Goal: Task Accomplishment & Management: Manage account settings

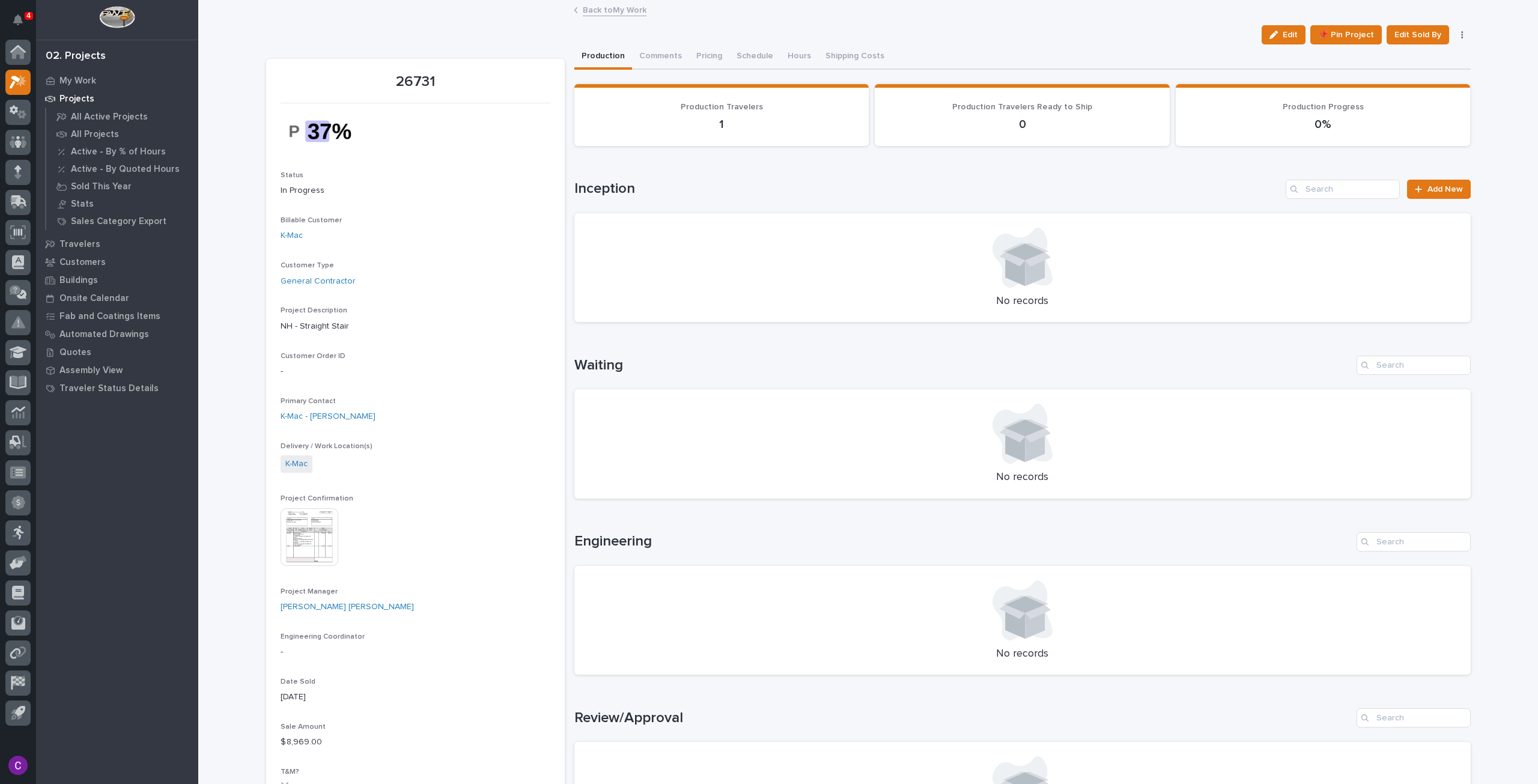
click at [608, 16] on div "Back to My Work" at bounding box center [868, 11] width 601 height 17
click at [613, 11] on link "Back to My Work" at bounding box center [614, 9] width 63 height 14
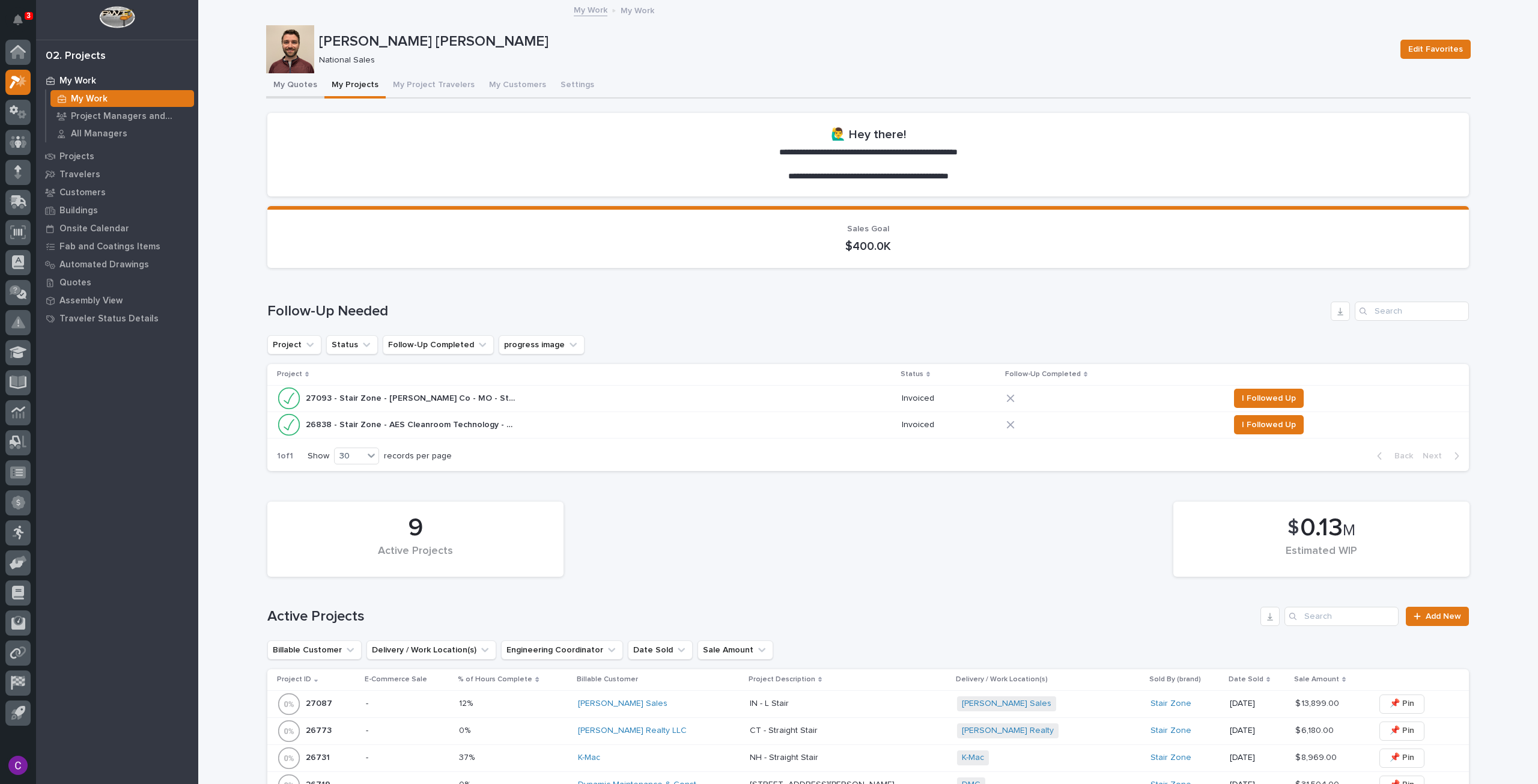
click at [311, 88] on button "My Quotes" at bounding box center [296, 85] width 58 height 25
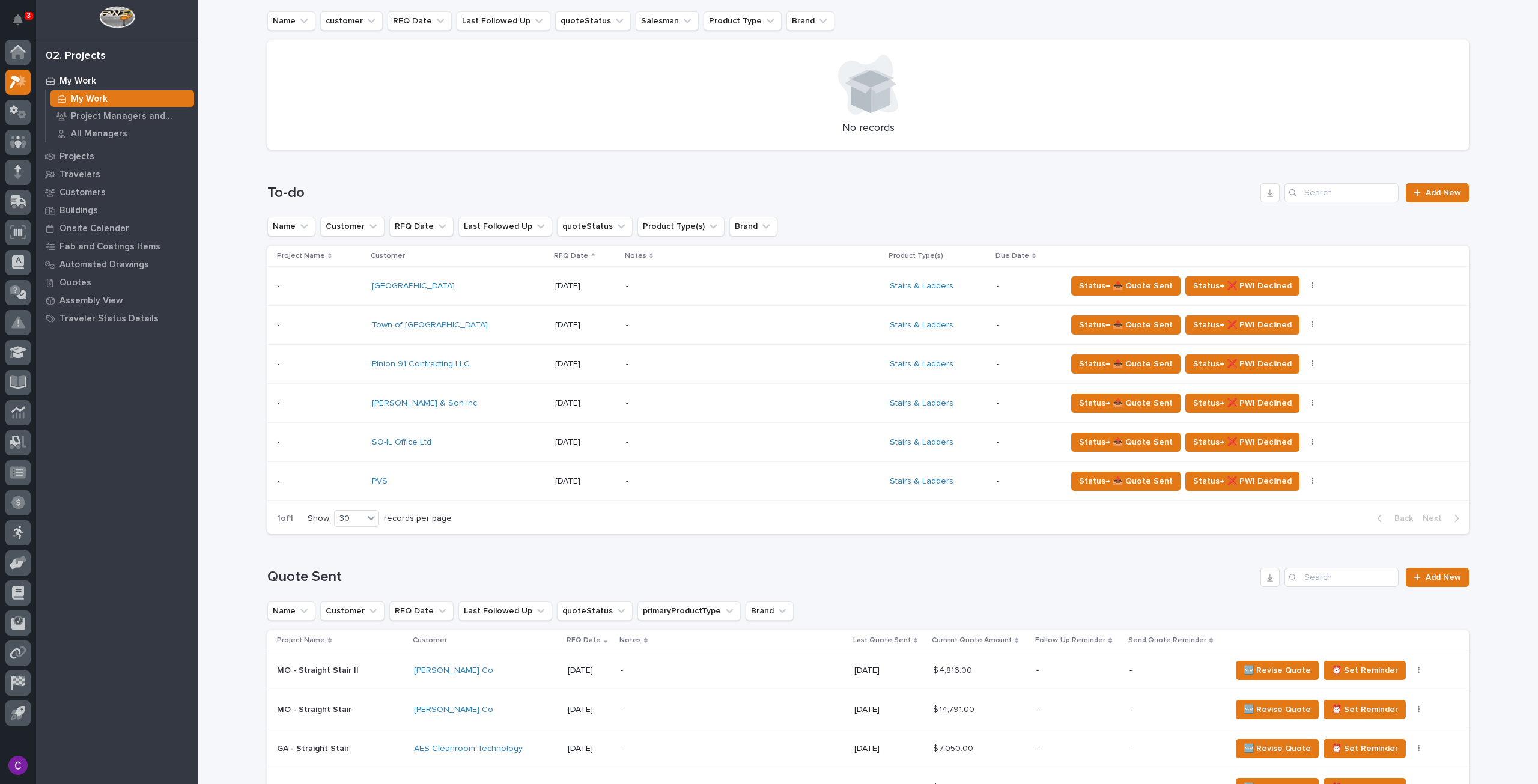
scroll to position [420, 0]
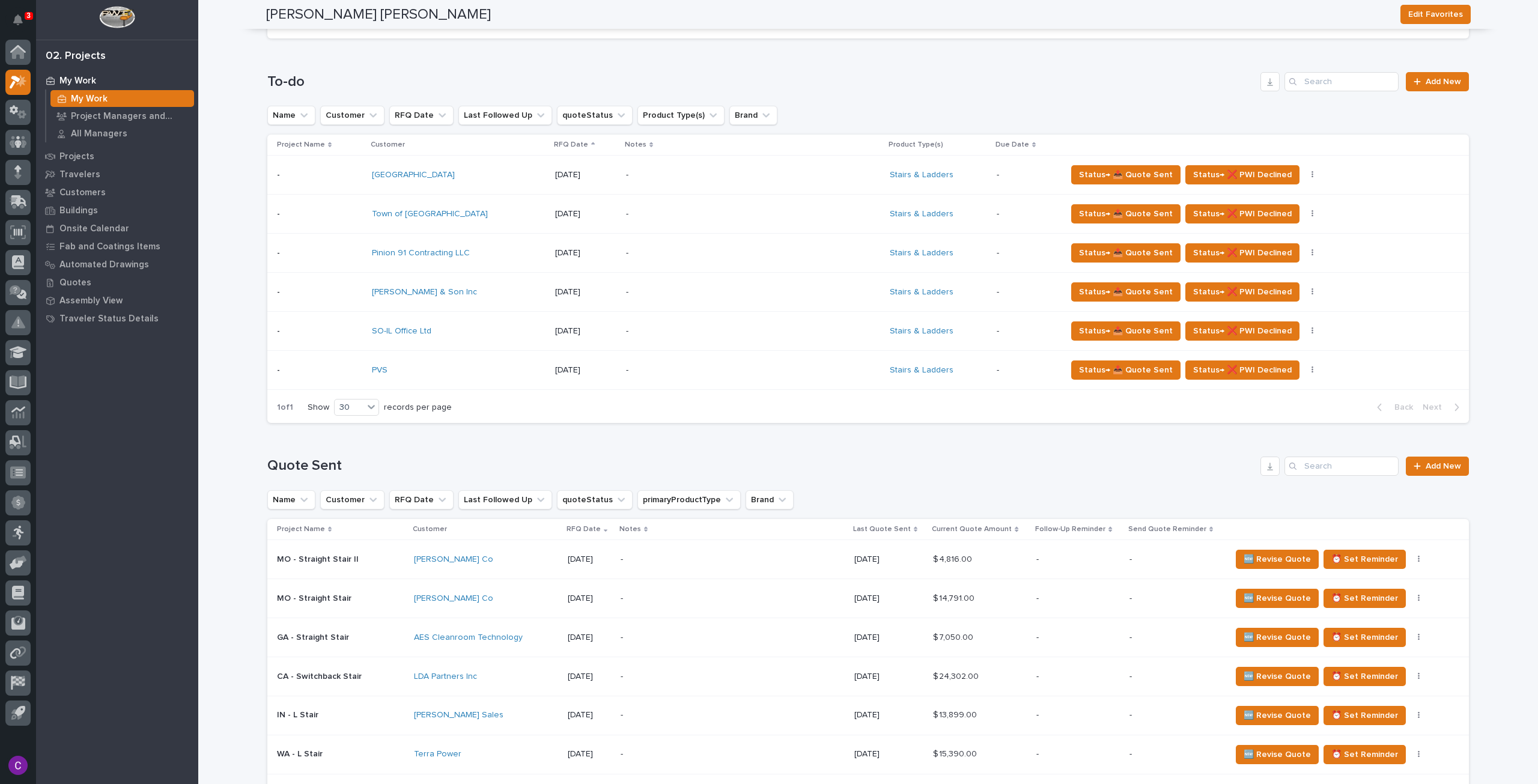
click at [521, 563] on div "[PERSON_NAME] Co" at bounding box center [486, 560] width 144 height 20
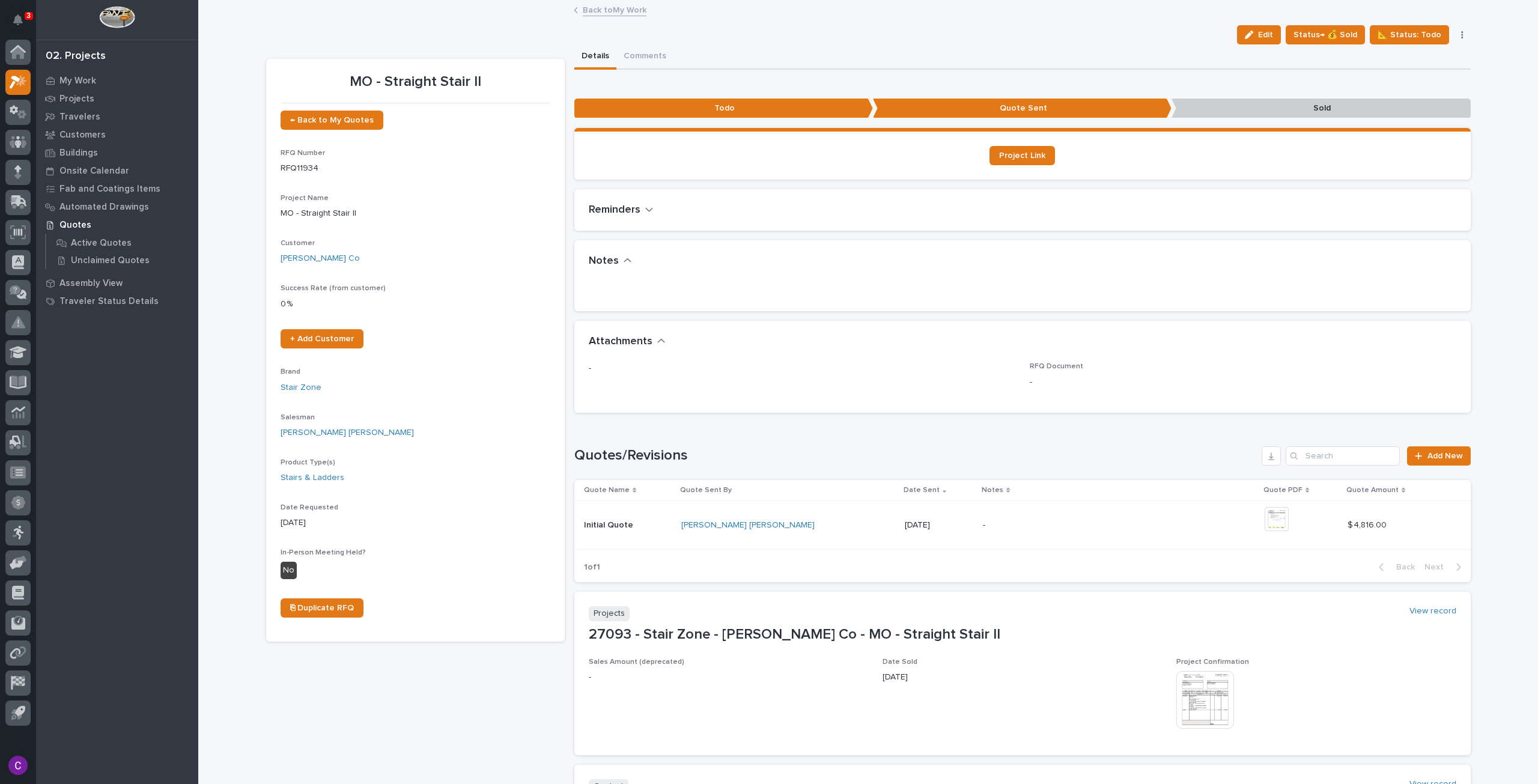
drag, startPoint x: 511, startPoint y: 479, endPoint x: 504, endPoint y: 649, distance: 170.1
click at [504, 649] on div "MO - Straight Stair II ← Back to My Quotes RFQ Number RFQ11934 Project Name MO …" at bounding box center [415, 489] width 298 height 860
click at [1346, 36] on span "Status→ 💰 Sold" at bounding box center [1325, 35] width 63 height 14
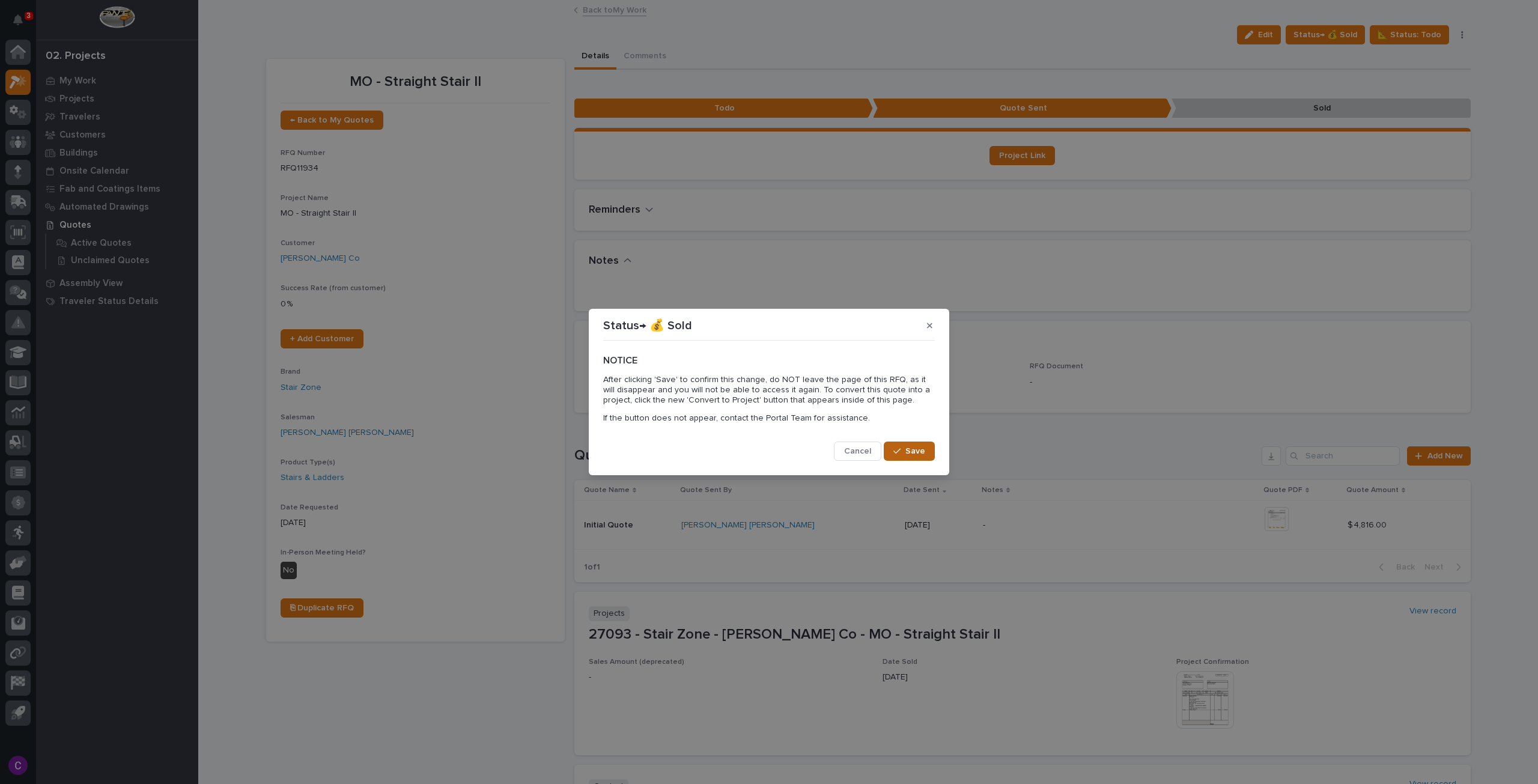
click at [910, 454] on span "Save" at bounding box center [915, 451] width 20 height 11
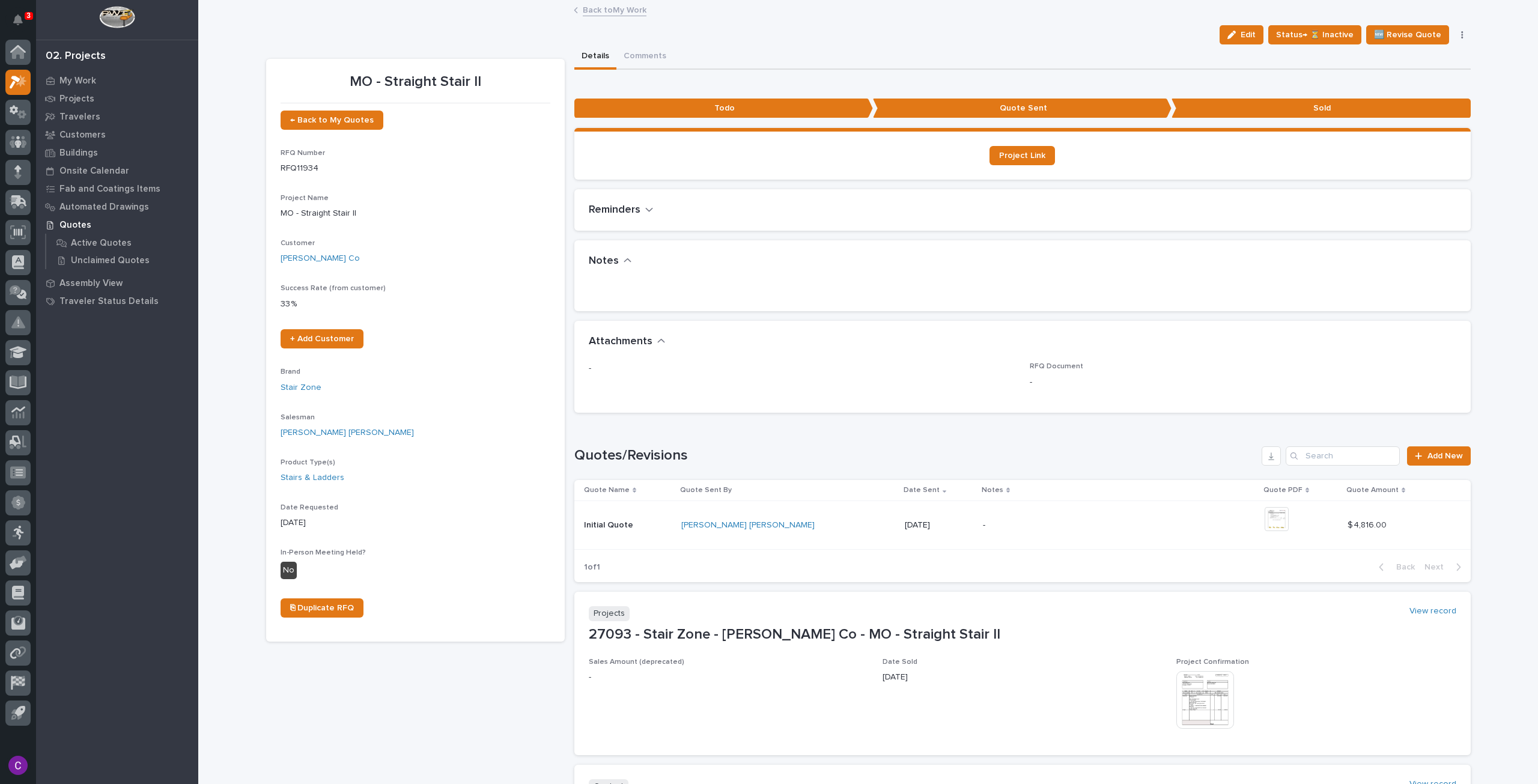
click at [615, 14] on link "Back to My Work" at bounding box center [614, 9] width 63 height 14
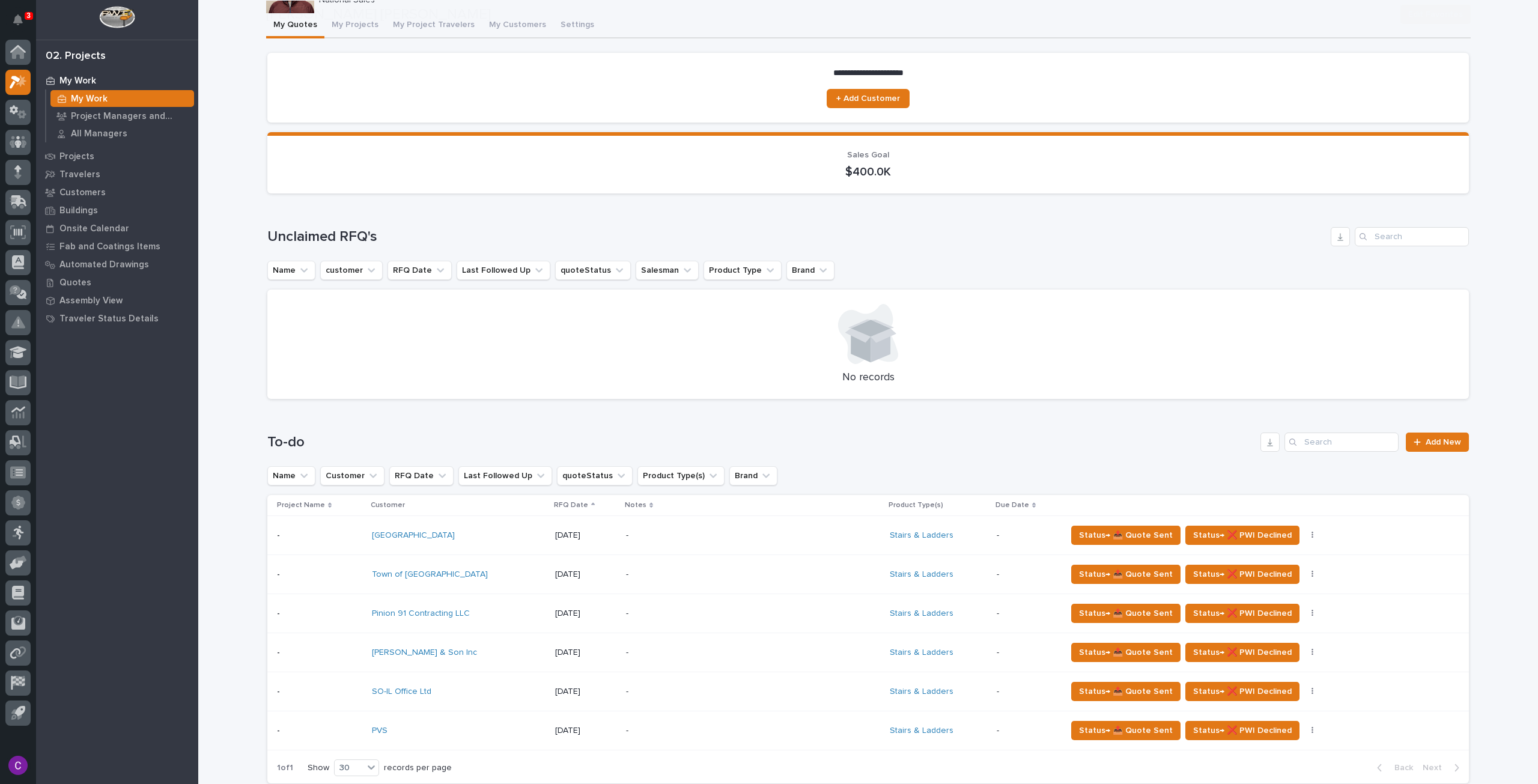
scroll to position [481, 0]
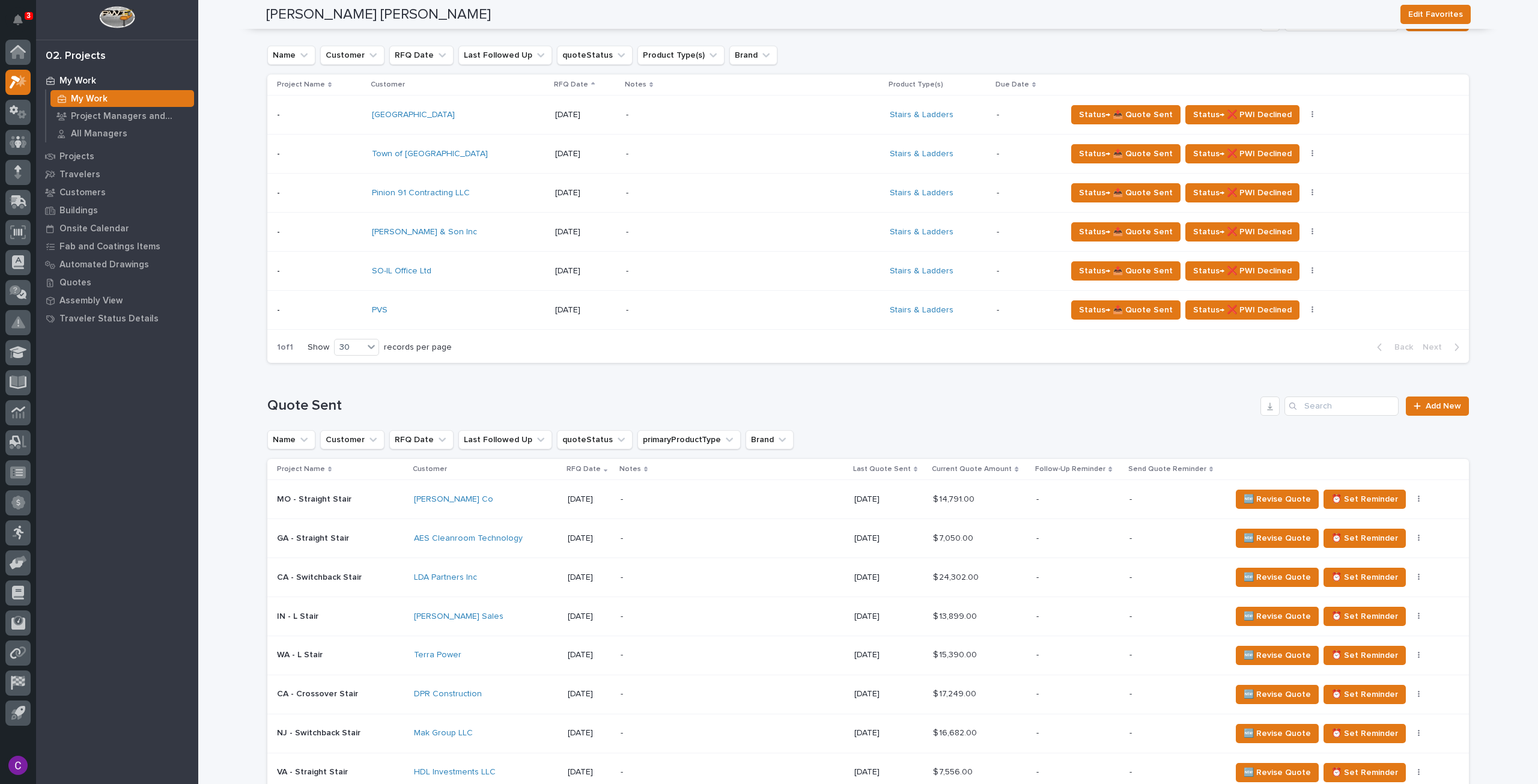
click at [711, 491] on div "-" at bounding box center [725, 499] width 210 height 27
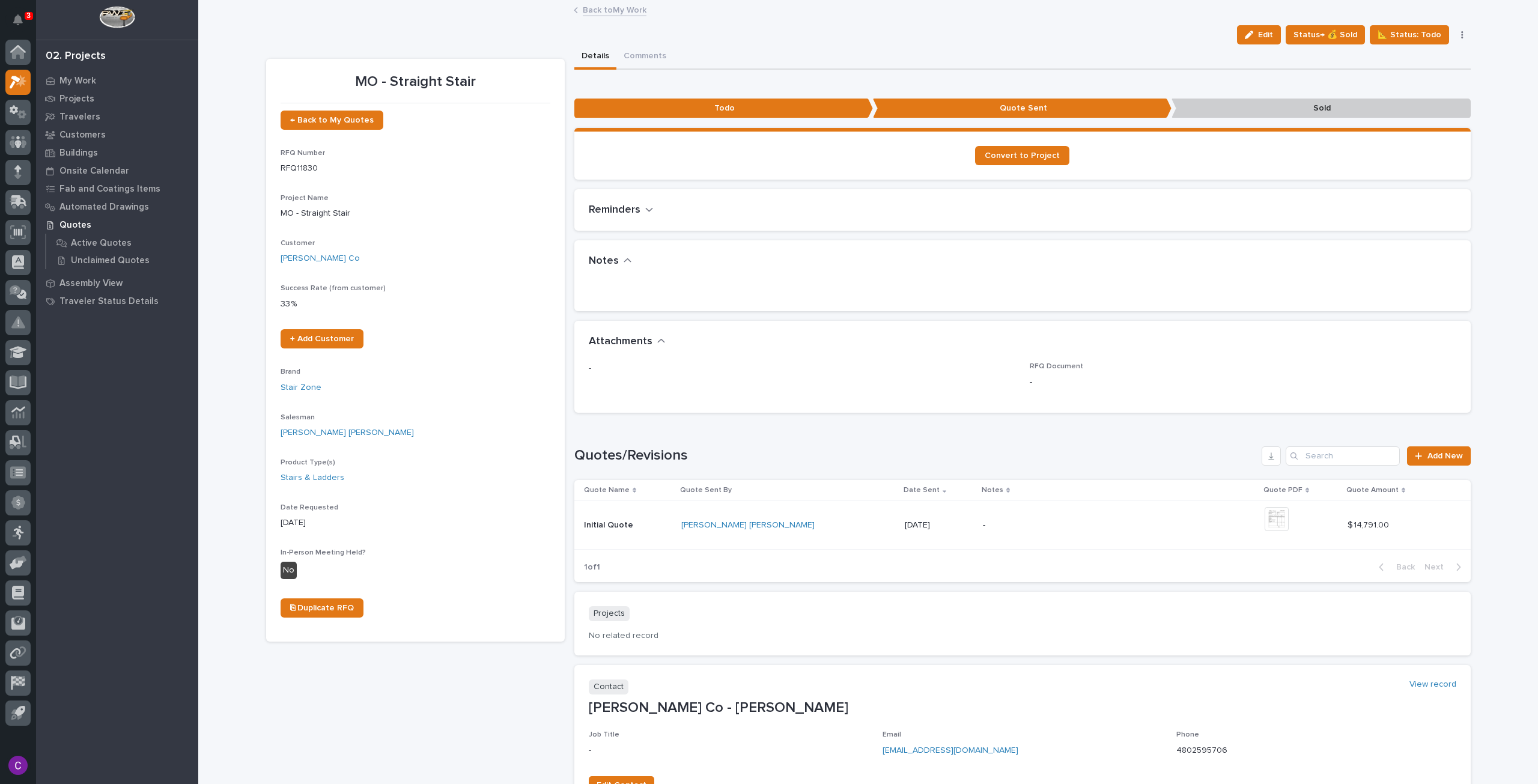
click at [623, 8] on link "Back to My Work" at bounding box center [614, 9] width 63 height 14
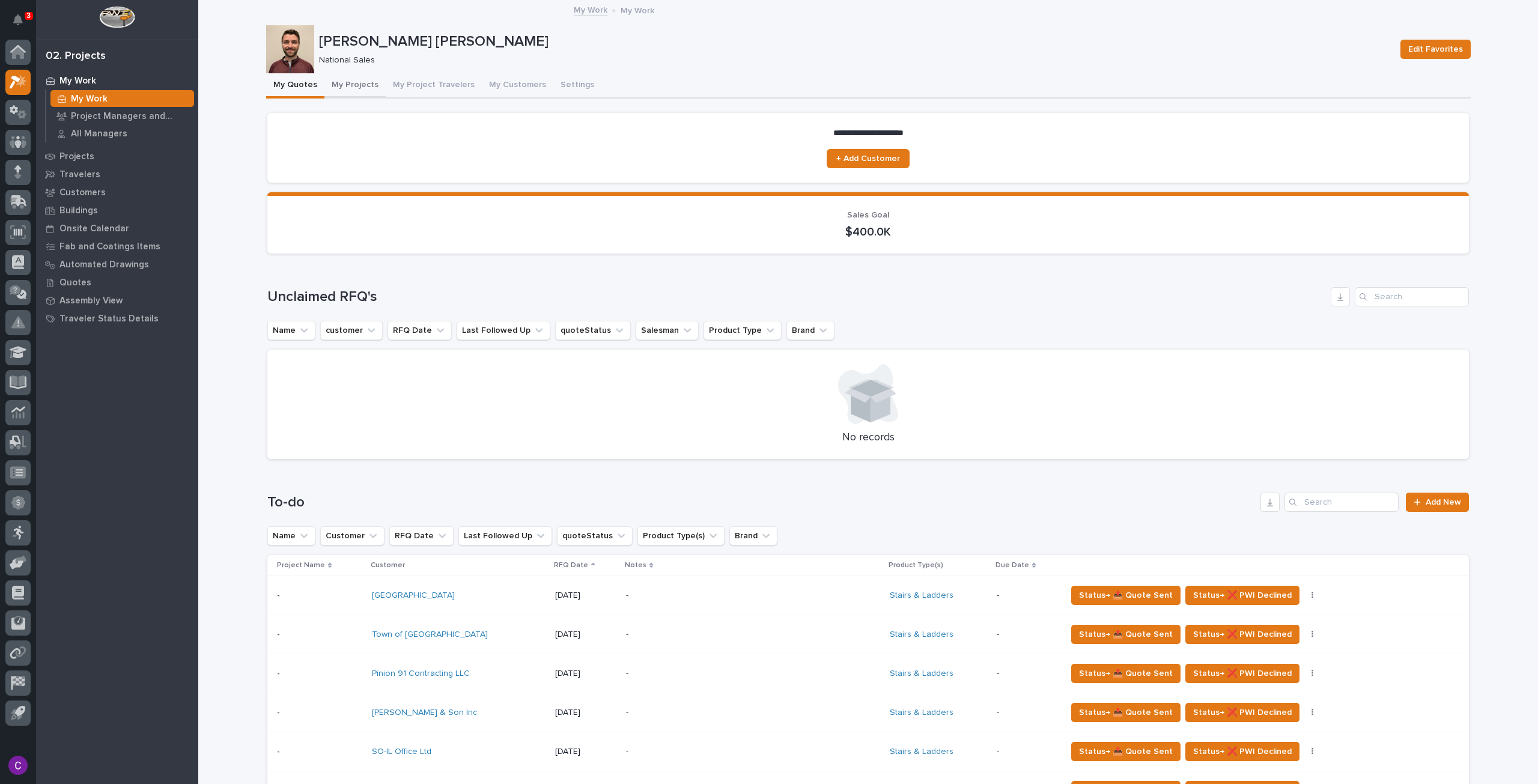
click at [345, 88] on button "My Projects" at bounding box center [355, 85] width 61 height 25
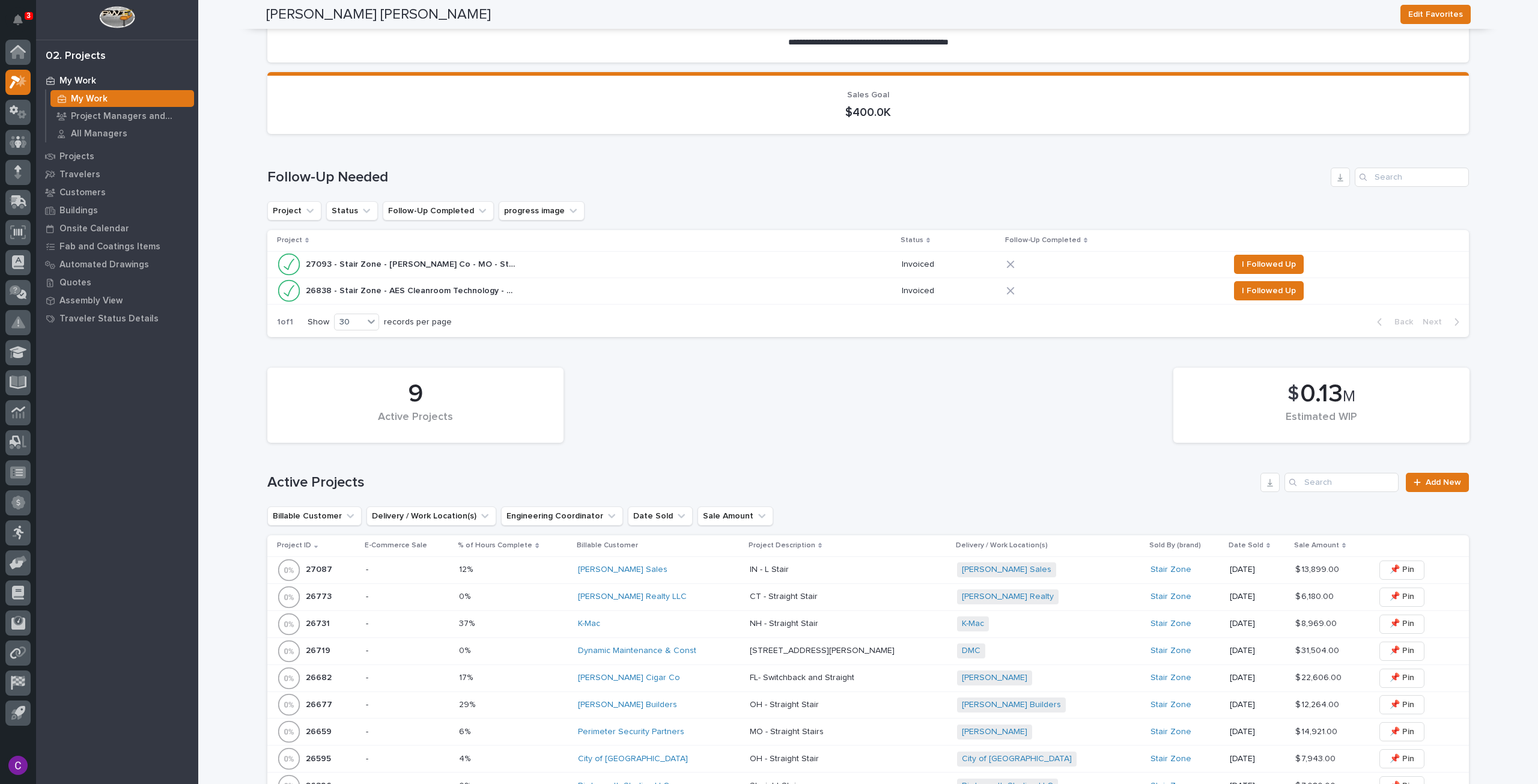
scroll to position [60, 0]
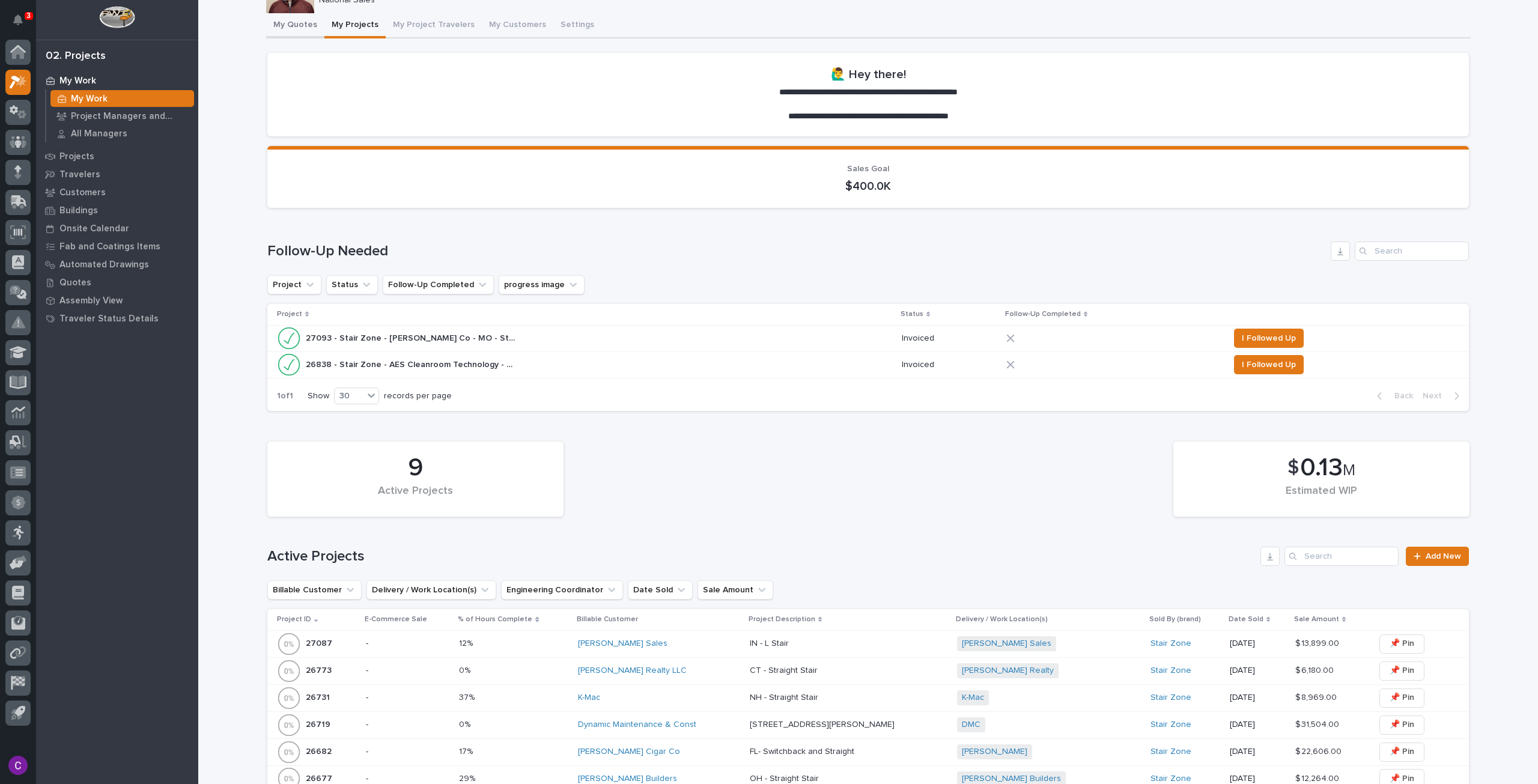
click at [283, 31] on button "My Quotes" at bounding box center [296, 26] width 58 height 25
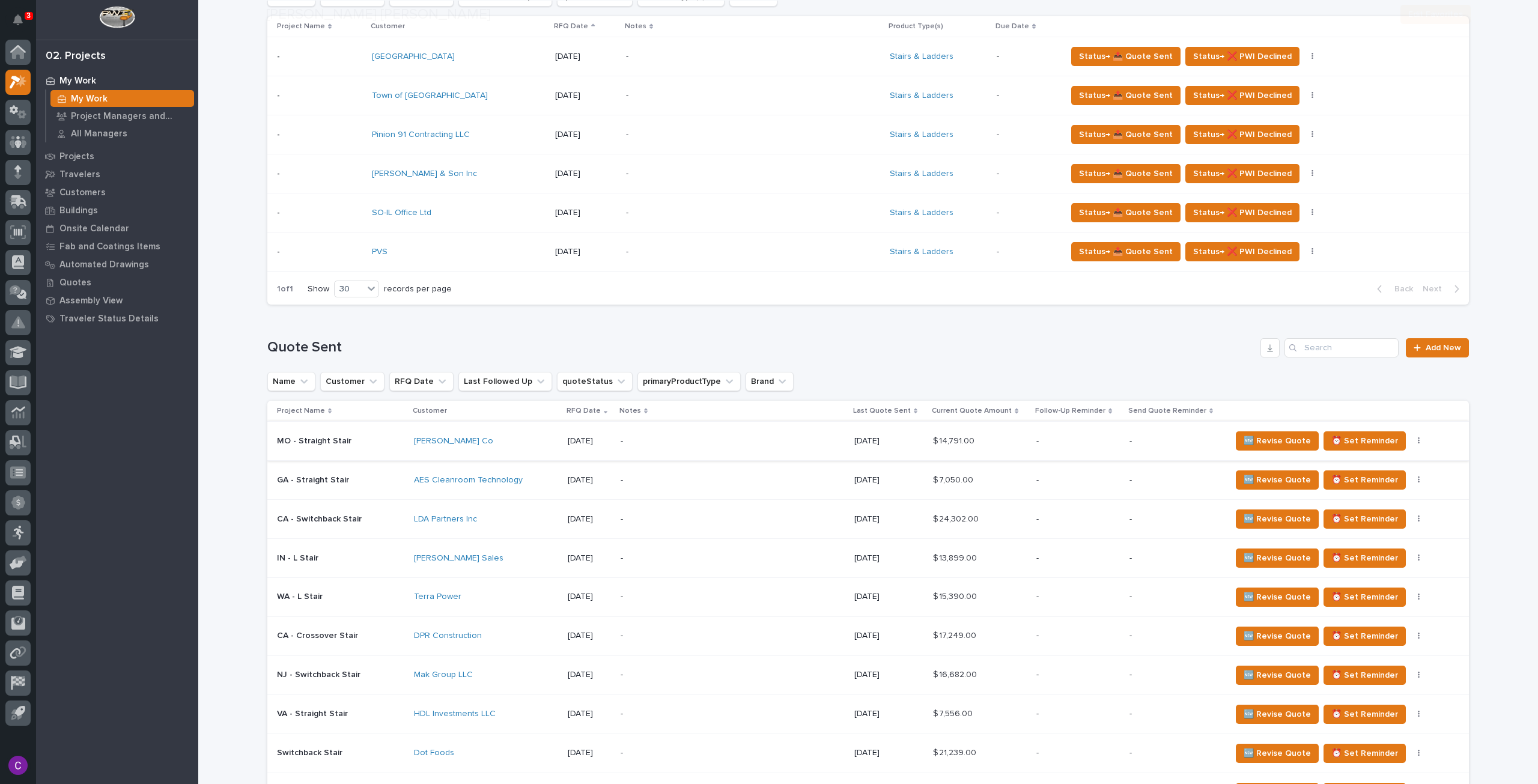
scroll to position [540, 0]
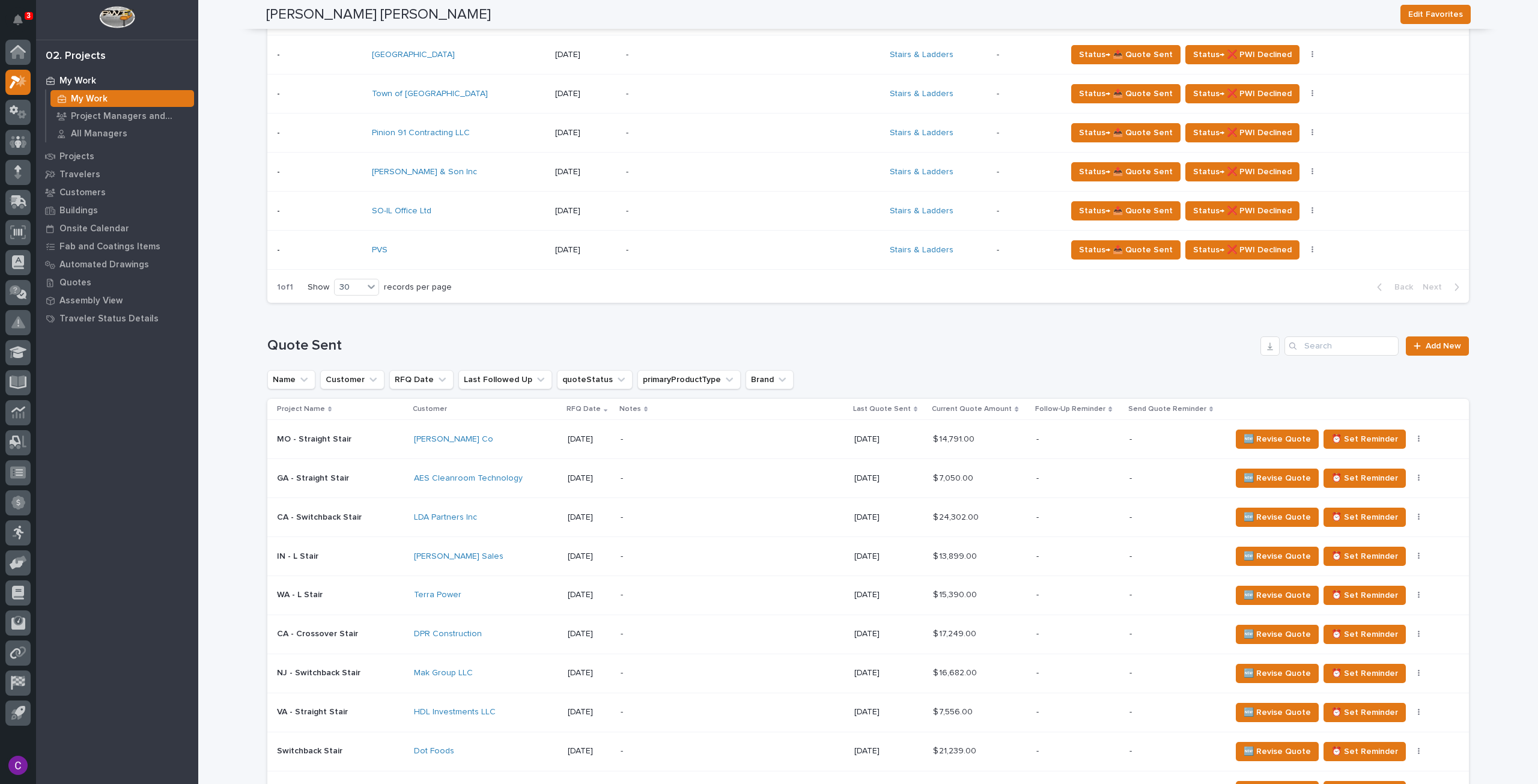
click at [638, 439] on p "-" at bounding box center [725, 439] width 210 height 10
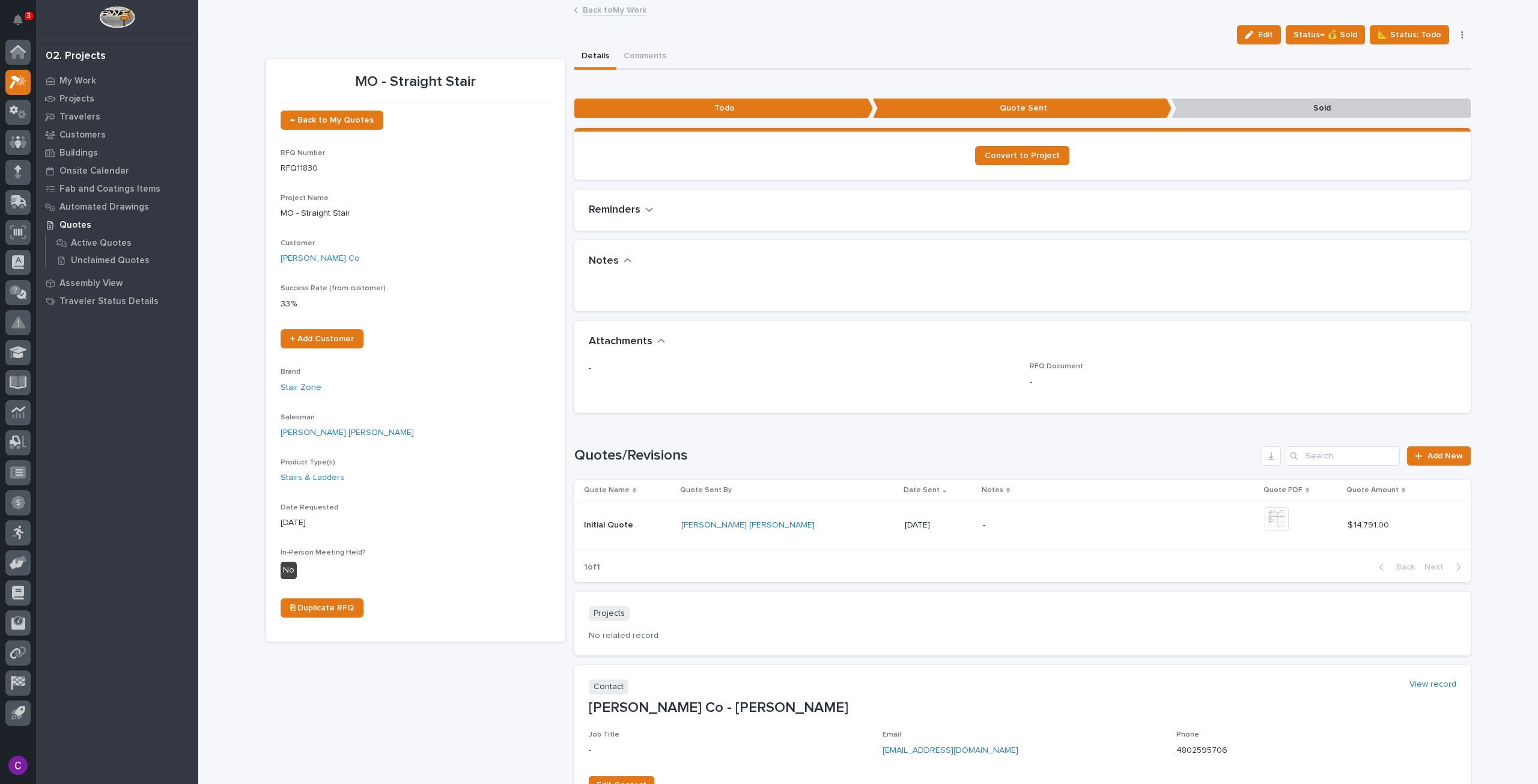
click at [577, 14] on div "Back to My Work" at bounding box center [868, 11] width 601 height 17
click at [593, 10] on link "Back to My Work" at bounding box center [614, 9] width 63 height 14
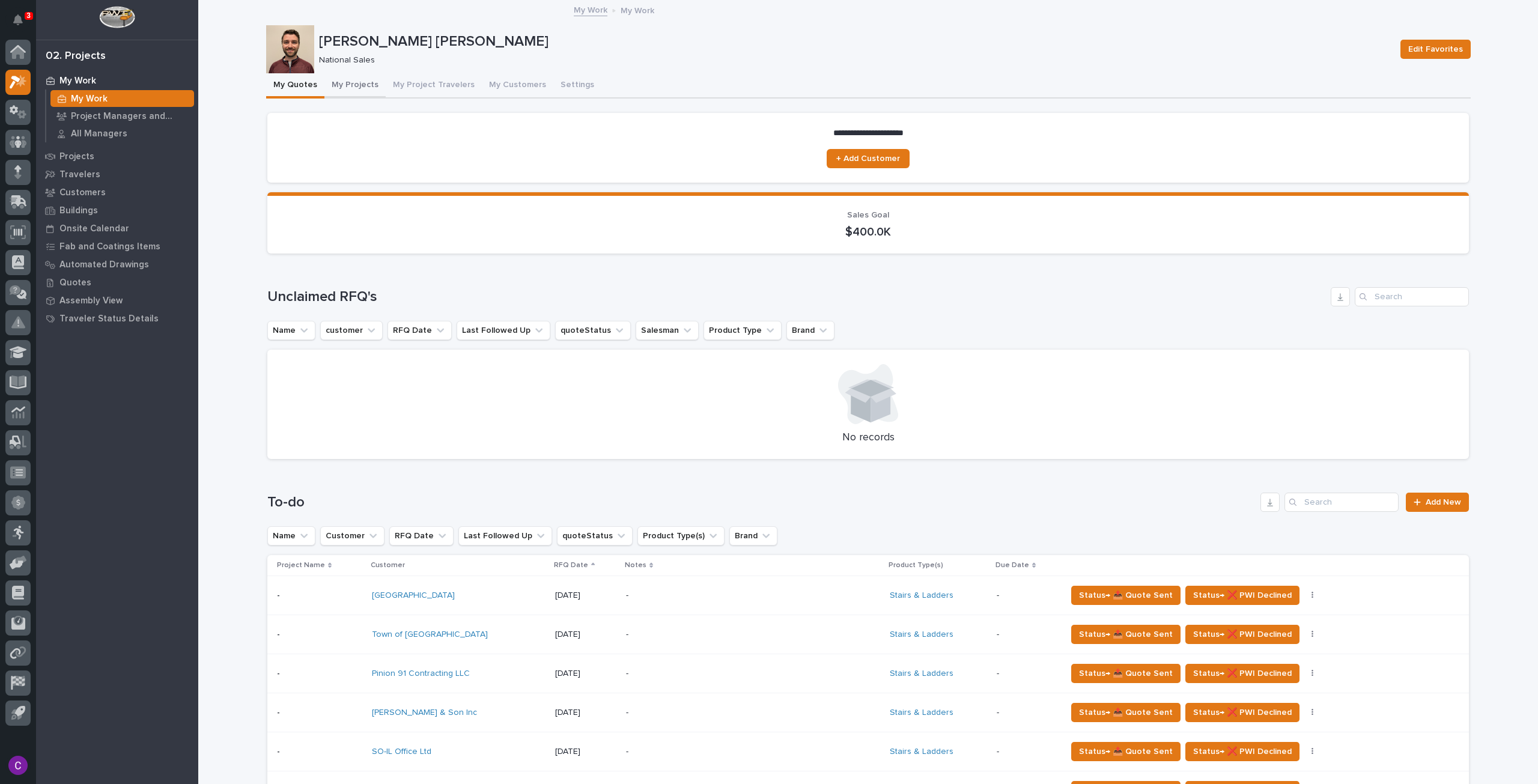
click at [345, 75] on button "My Projects" at bounding box center [355, 85] width 61 height 25
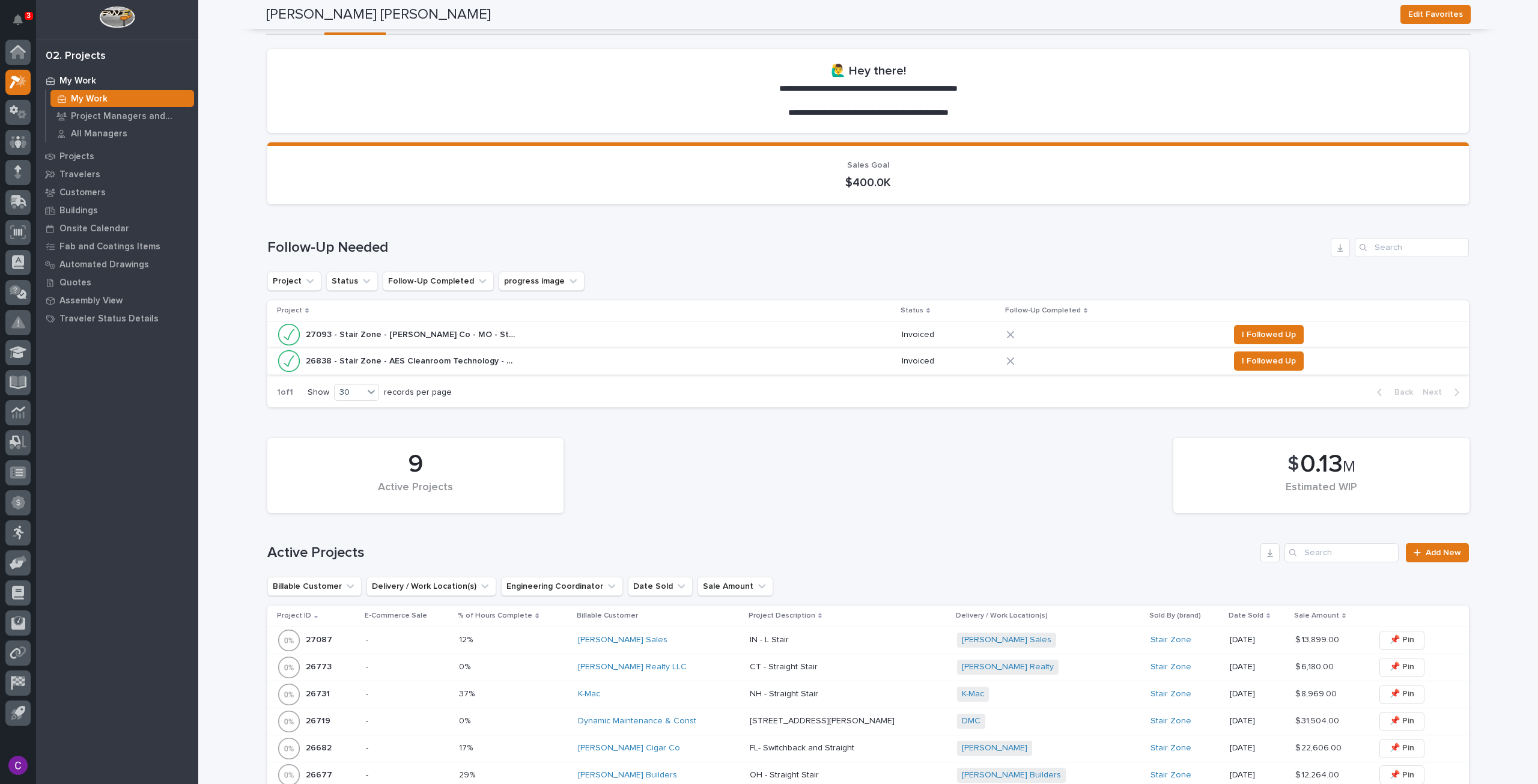
scroll to position [60, 0]
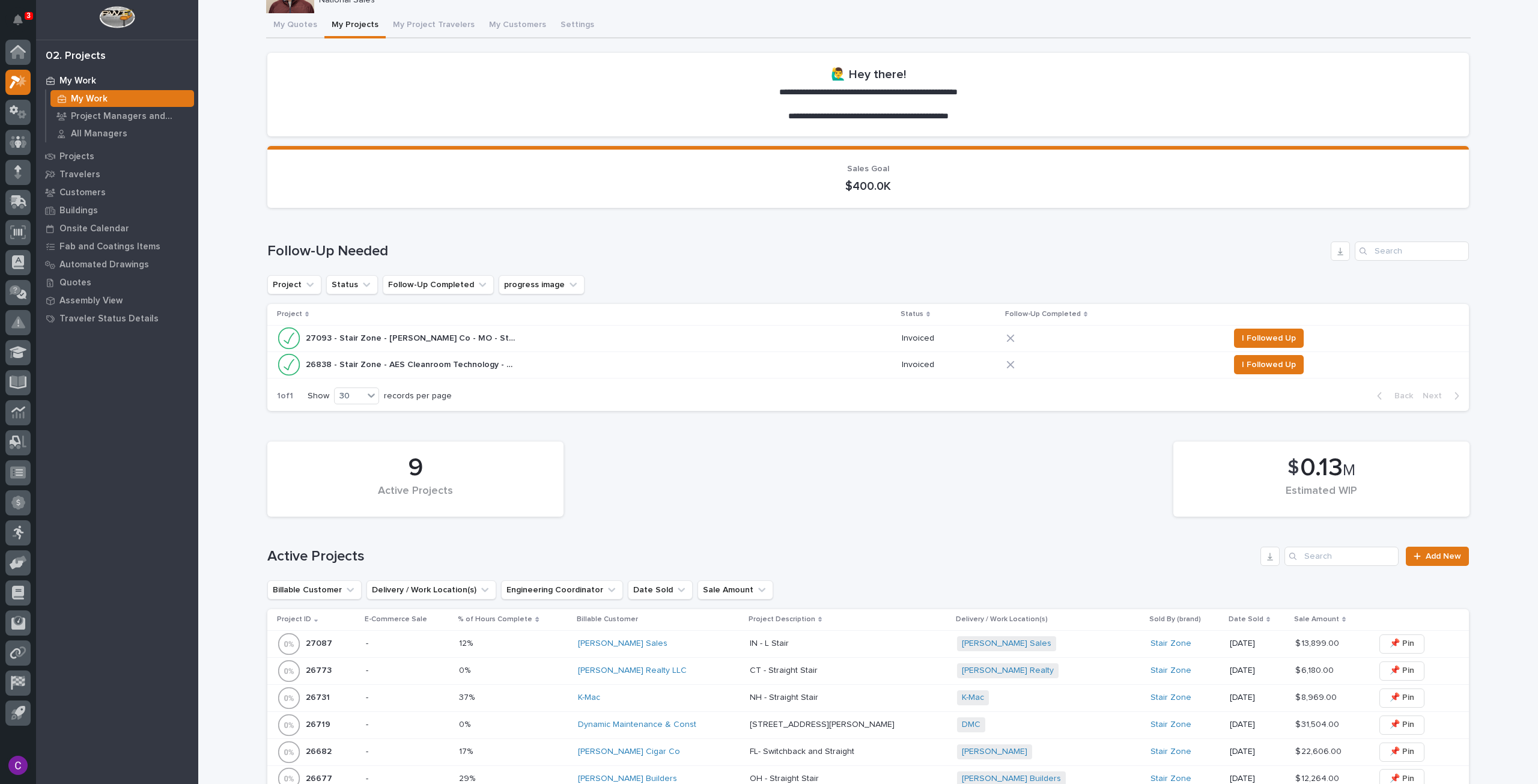
click at [542, 339] on div "27093 - Stair Zone - [PERSON_NAME] Co - MO - Straight Stair II 27093 - Stair Zo…" at bounding box center [585, 338] width 615 height 24
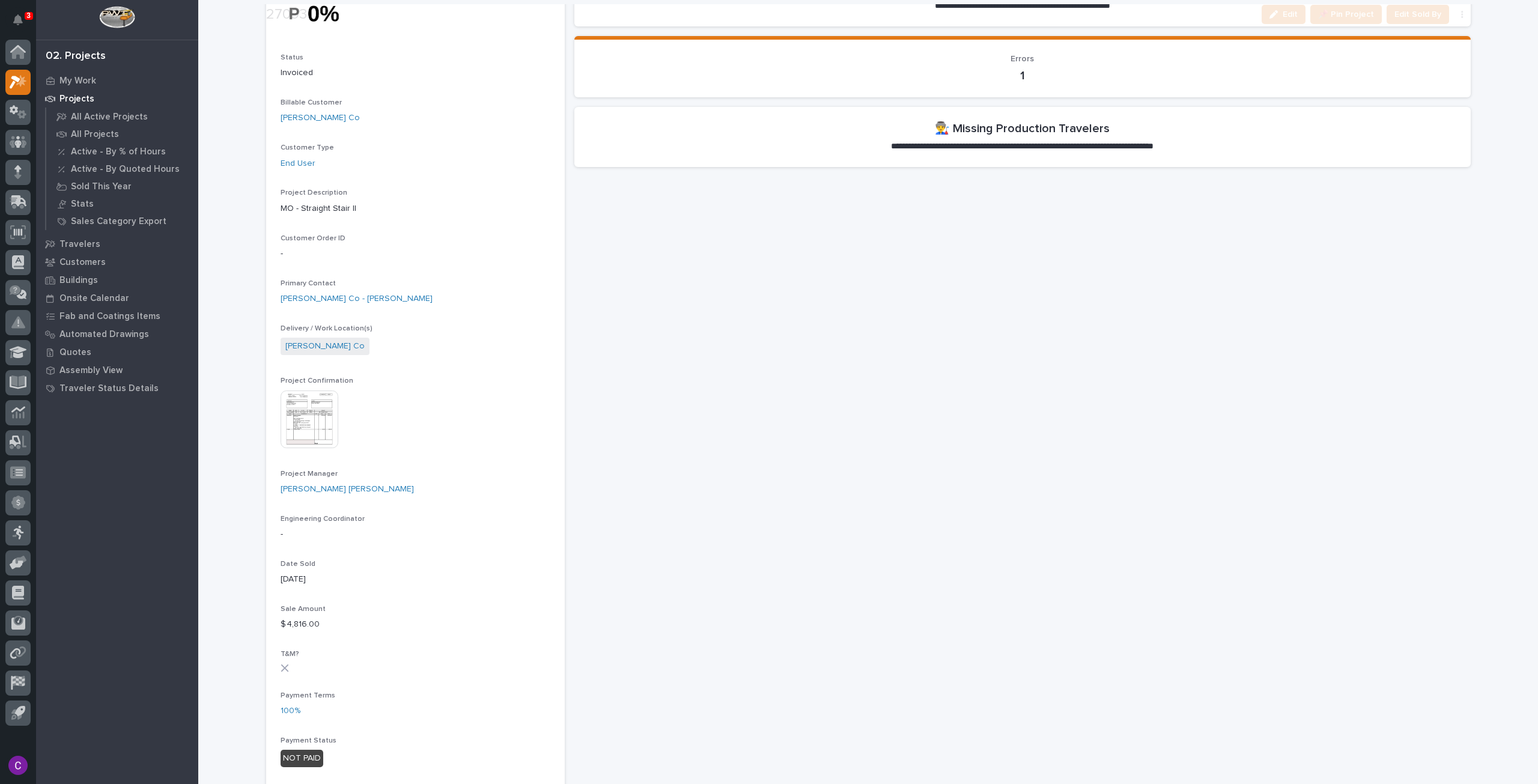
scroll to position [120, 0]
click at [327, 421] on img at bounding box center [309, 417] width 58 height 58
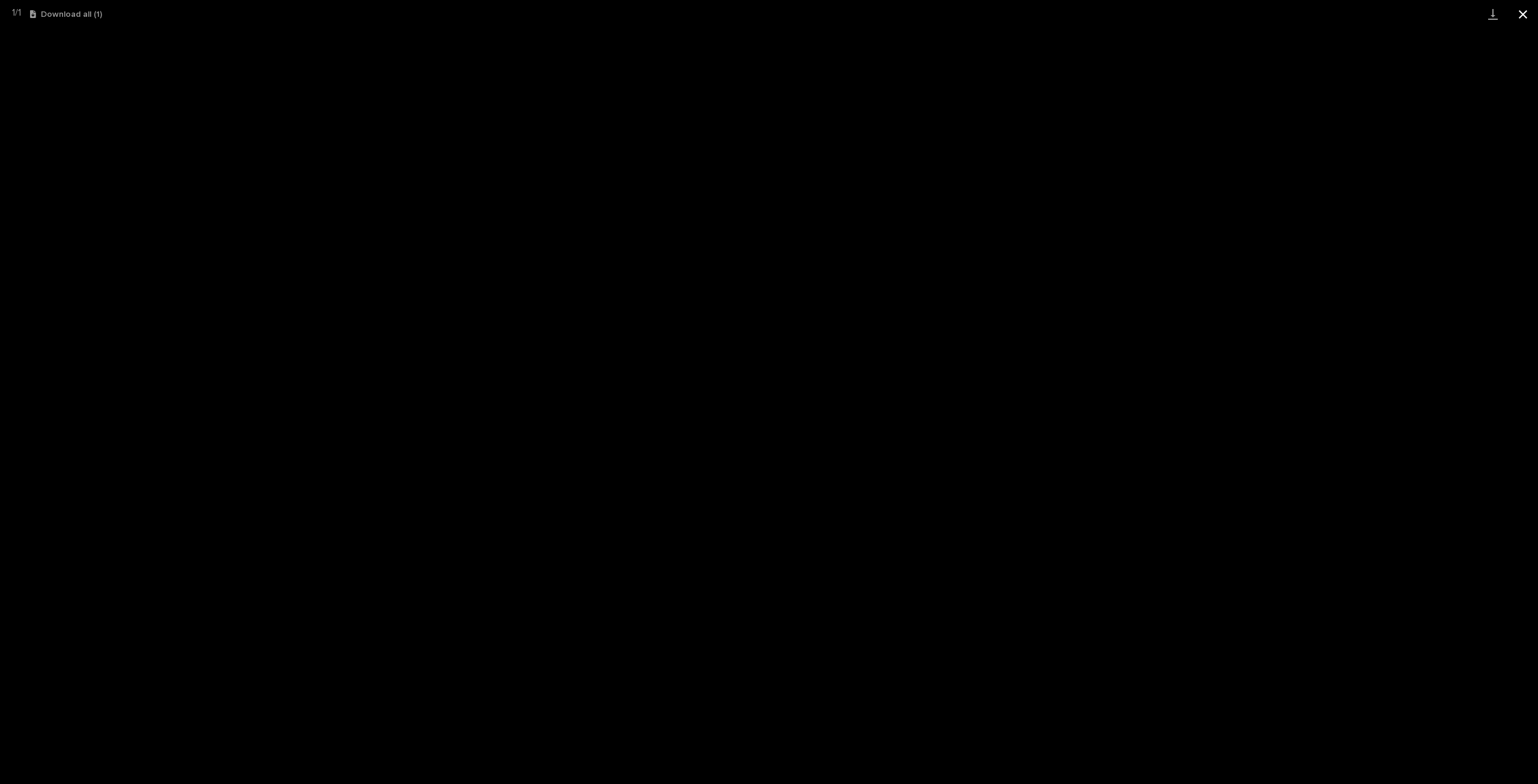
click at [1517, 11] on button "Close gallery" at bounding box center [1523, 14] width 30 height 28
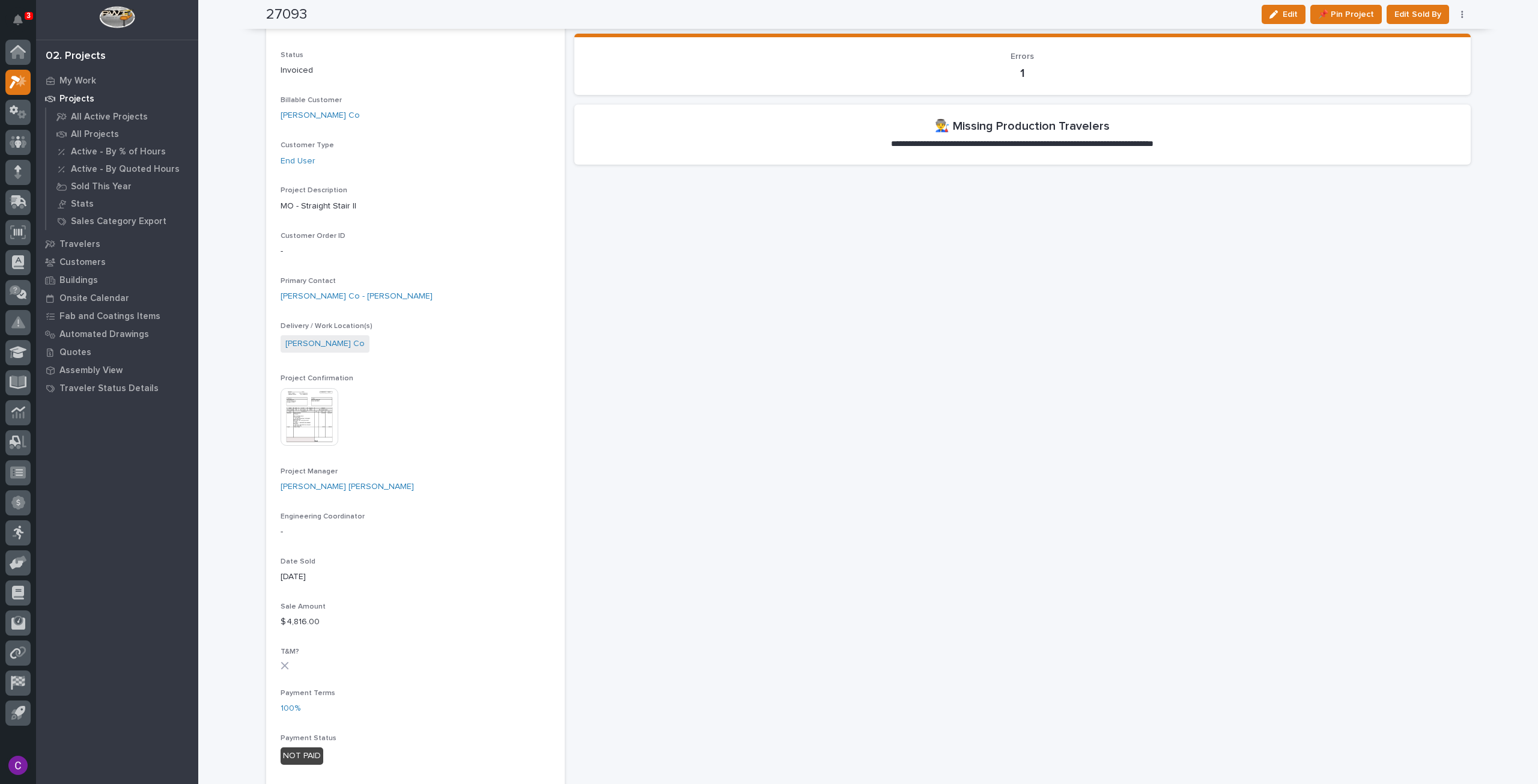
scroll to position [0, 0]
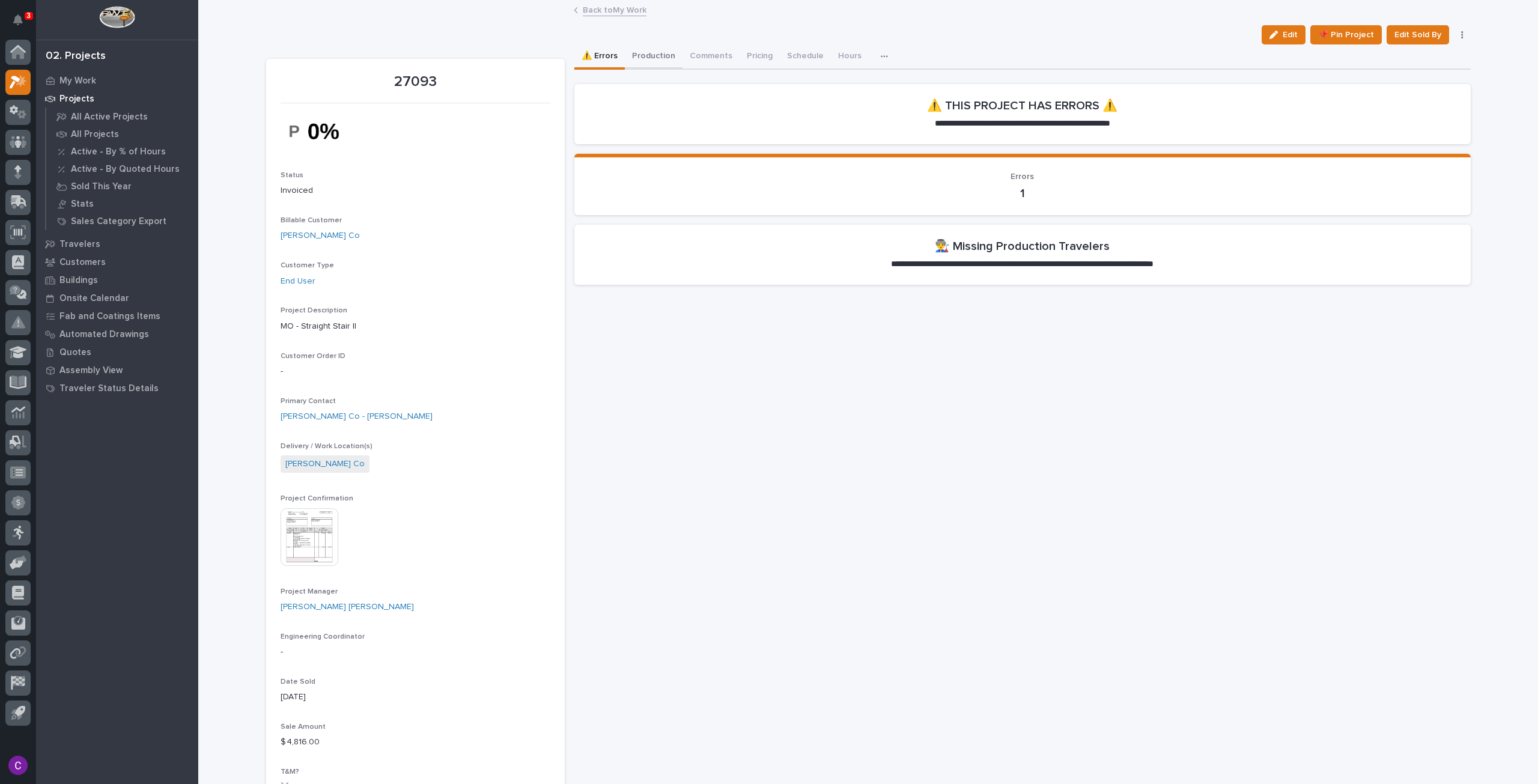
click at [661, 61] on button "Production" at bounding box center [653, 56] width 58 height 25
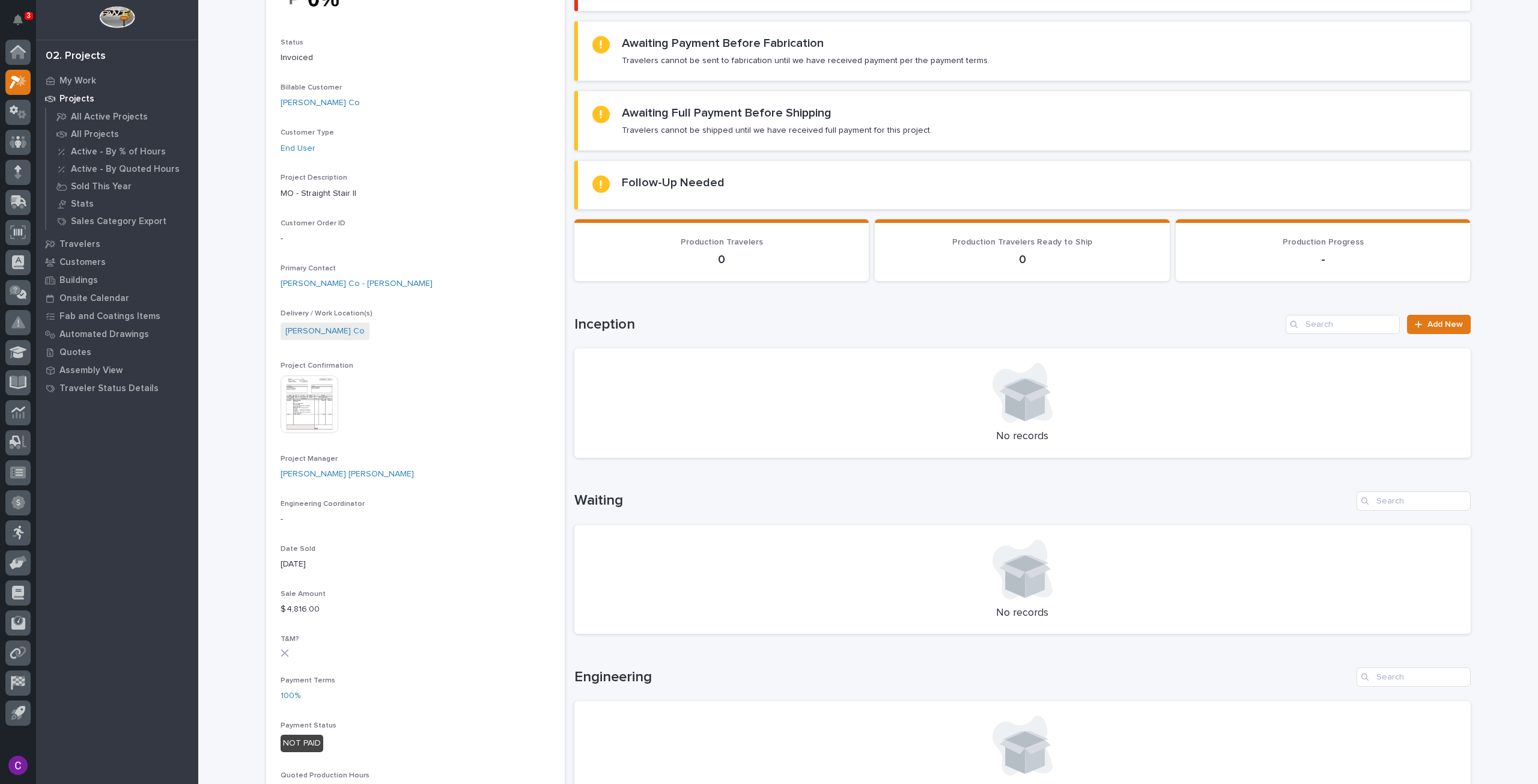
scroll to position [360, 0]
